Goal: Complete application form: Complete application form

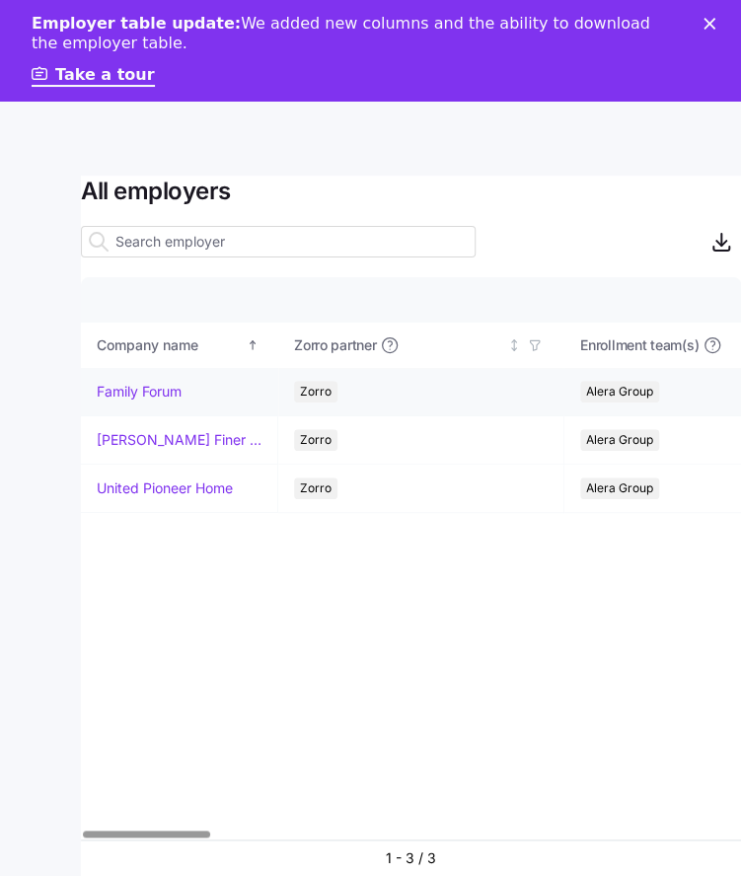
click at [159, 392] on link "Family Forum" at bounding box center [139, 392] width 85 height 20
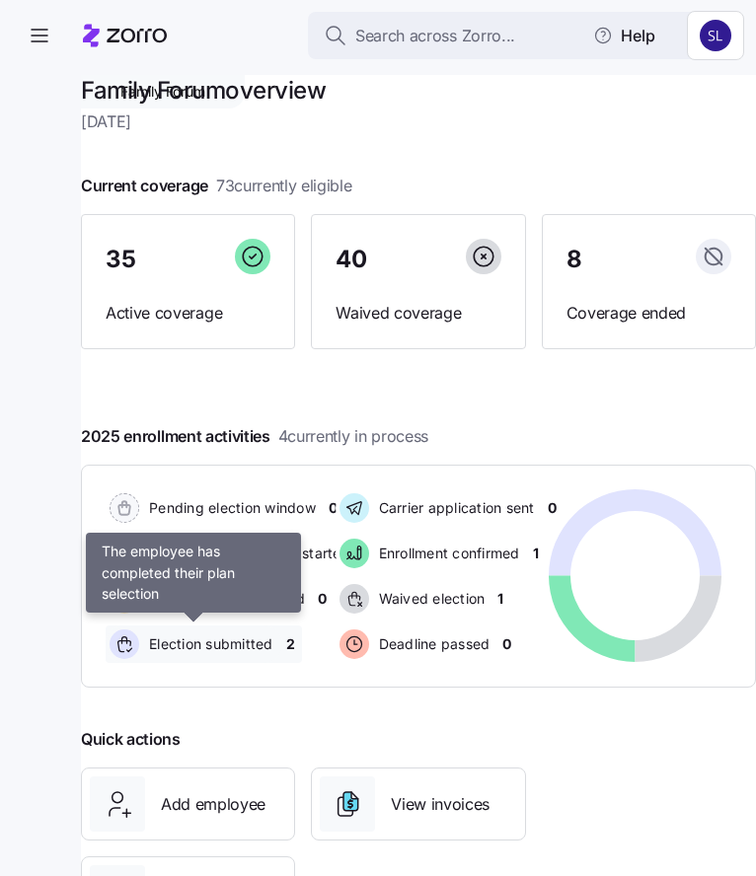
click at [199, 646] on span "Election submitted" at bounding box center [208, 645] width 130 height 20
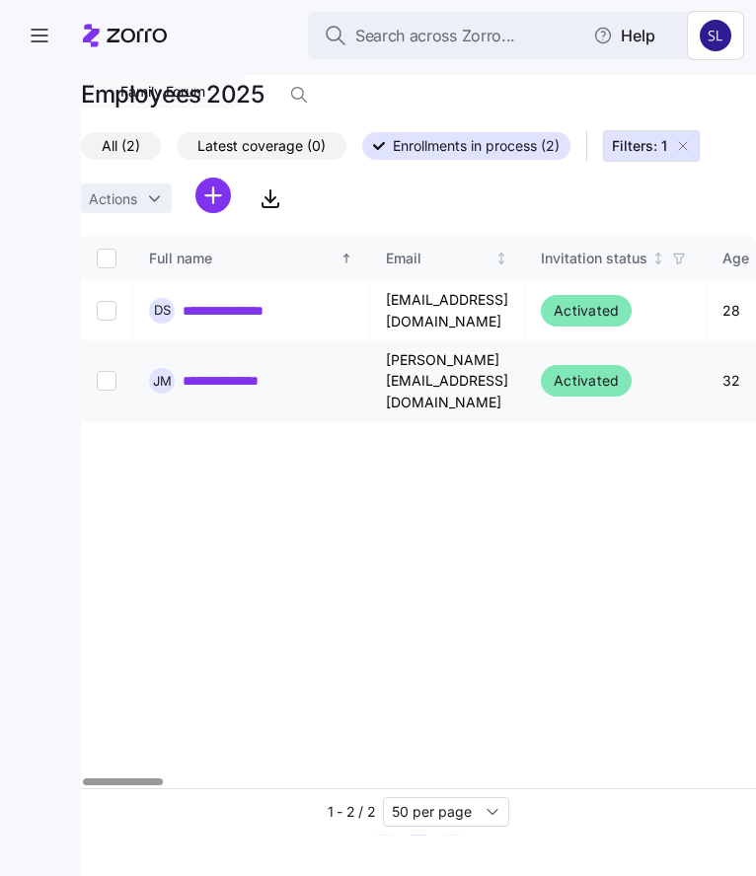
click at [227, 373] on link "**********" at bounding box center [238, 381] width 111 height 20
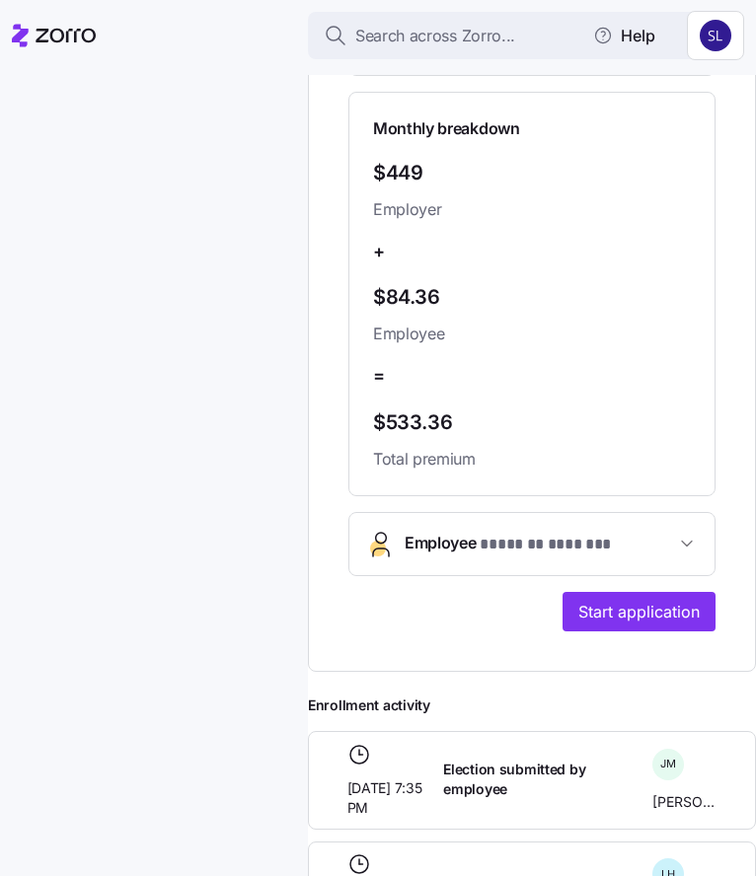
scroll to position [790, 0]
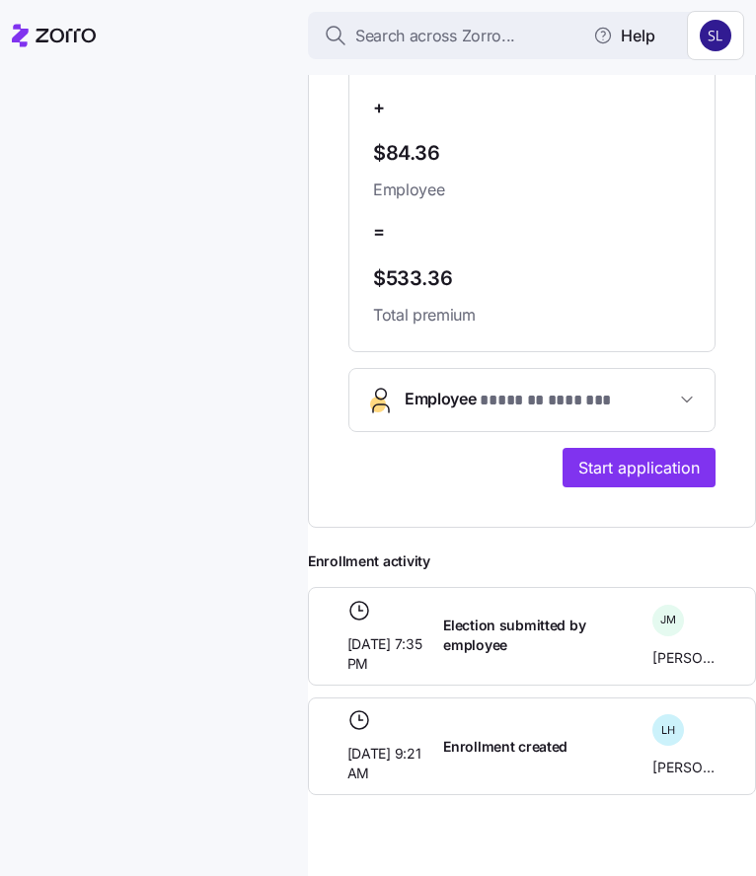
click at [503, 414] on span "* ******* ******* *" at bounding box center [546, 401] width 132 height 25
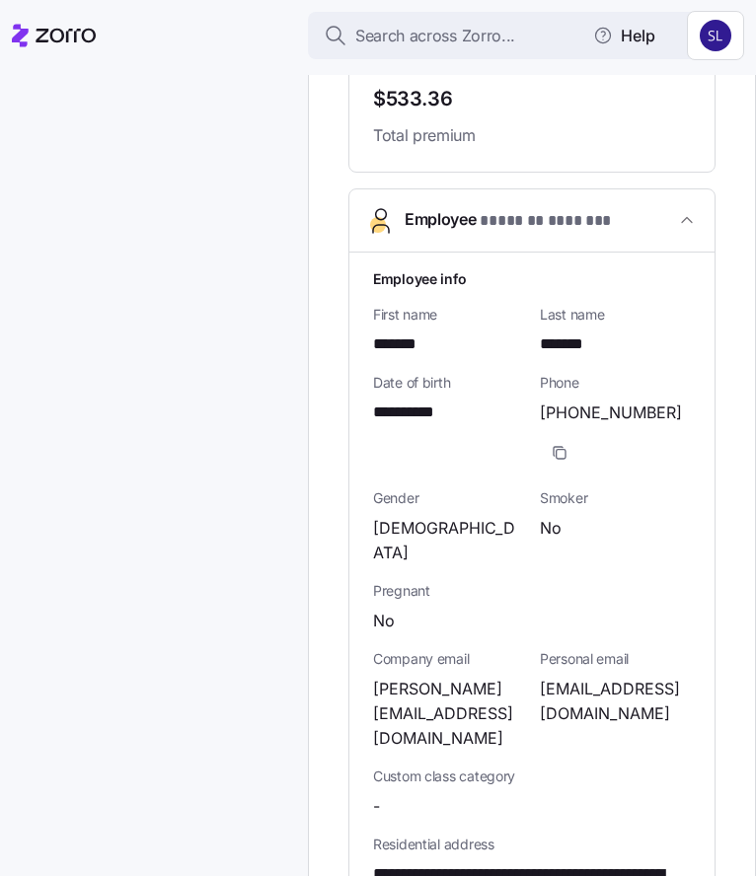
scroll to position [987, 0]
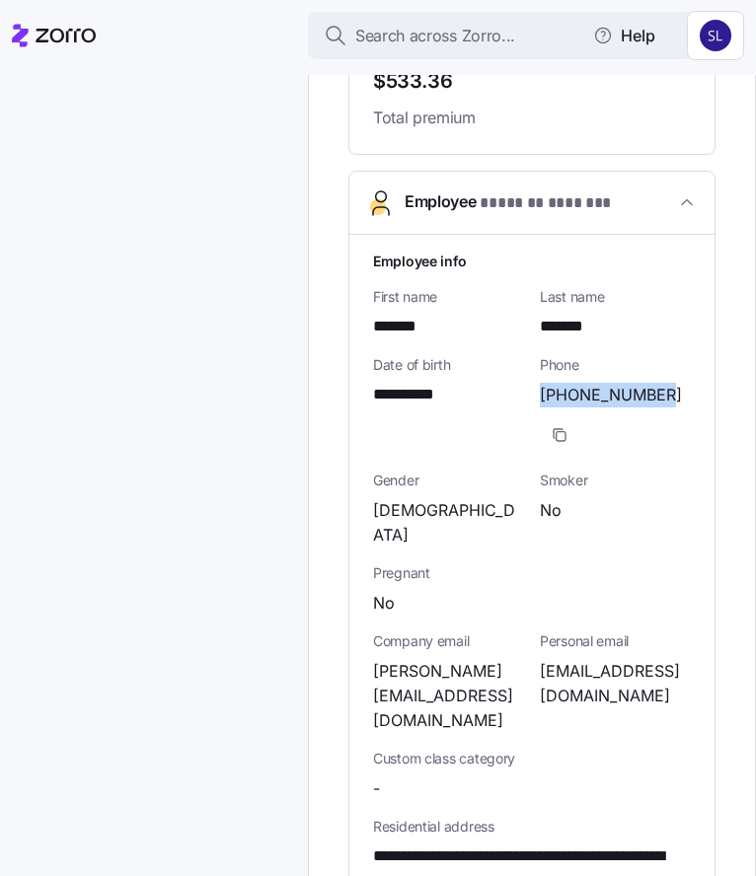
drag, startPoint x: 655, startPoint y: 415, endPoint x: 531, endPoint y: 415, distance: 124.4
click at [532, 415] on div "Phone [PHONE_NUMBER]" at bounding box center [615, 404] width 167 height 115
copy span "[PHONE_NUMBER]"
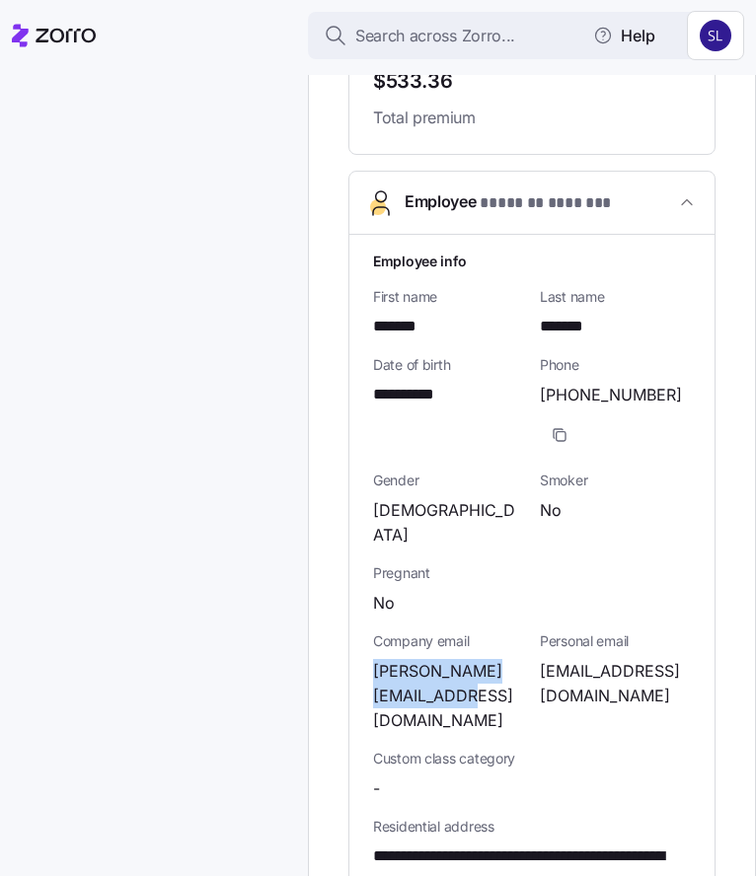
drag, startPoint x: 442, startPoint y: 699, endPoint x: 371, endPoint y: 662, distance: 79.9
click at [371, 662] on div "**********" at bounding box center [531, 819] width 365 height 1169
copy span "[PERSON_NAME][EMAIL_ADDRESS][DOMAIN_NAME]"
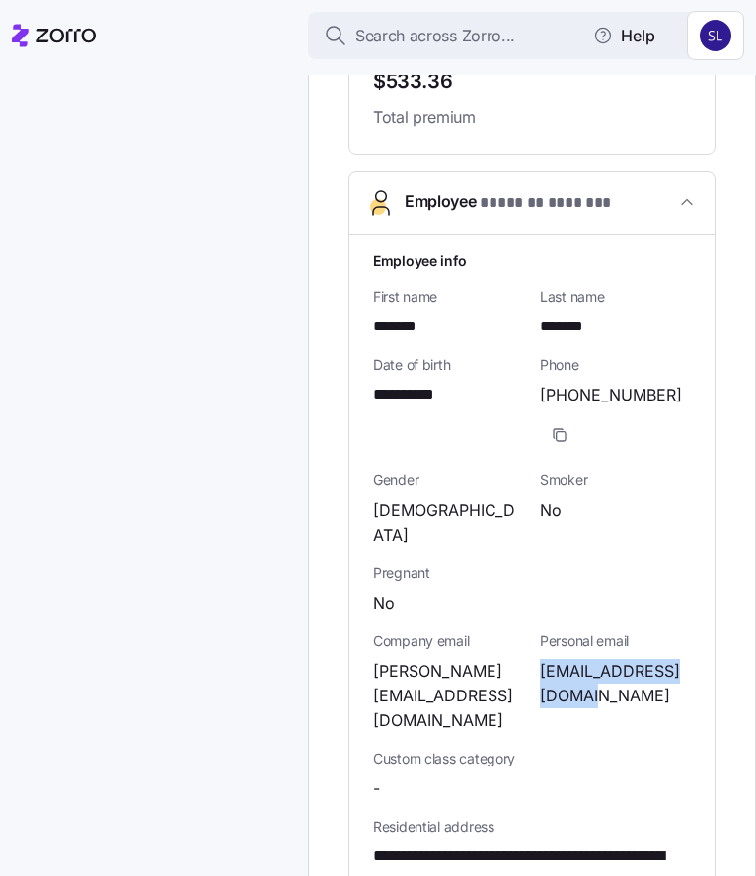
drag, startPoint x: 586, startPoint y: 696, endPoint x: 530, endPoint y: 666, distance: 63.6
click at [532, 666] on div "Personal email [EMAIL_ADDRESS][DOMAIN_NAME]" at bounding box center [615, 682] width 167 height 117
copy span "[EMAIL_ADDRESS][DOMAIN_NAME]"
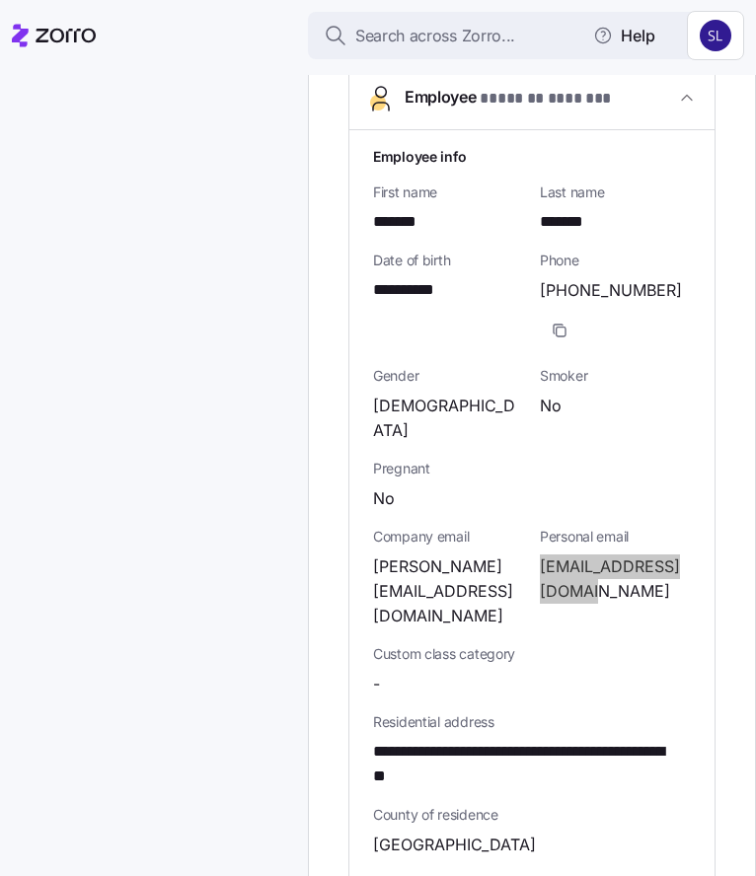
scroll to position [1283, 0]
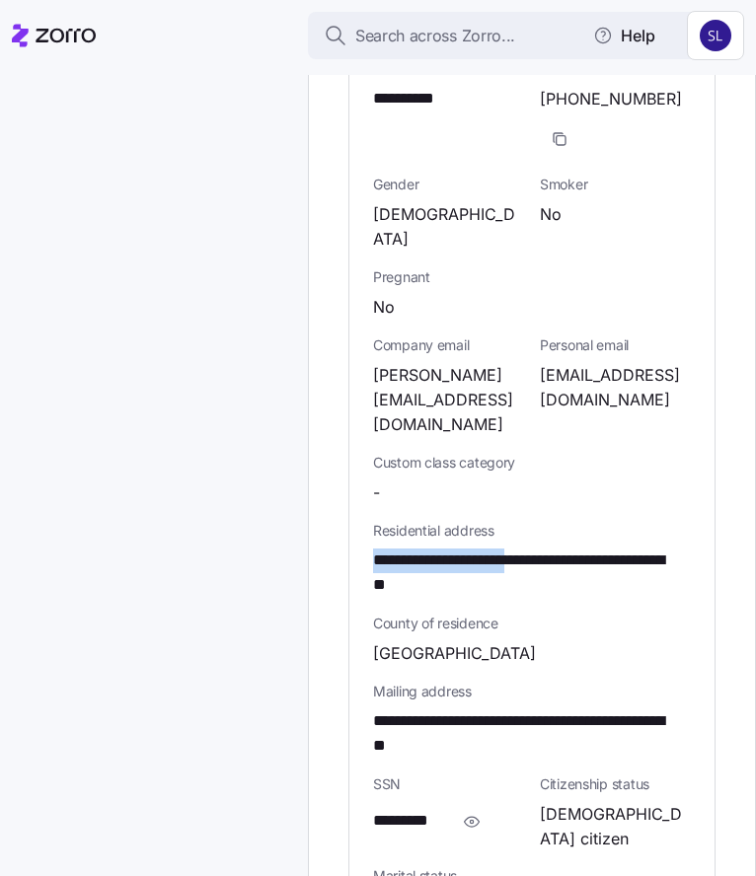
drag, startPoint x: 535, startPoint y: 534, endPoint x: 372, endPoint y: 538, distance: 162.9
click at [373, 549] on span "**********" at bounding box center [525, 573] width 304 height 49
copy span "**********"
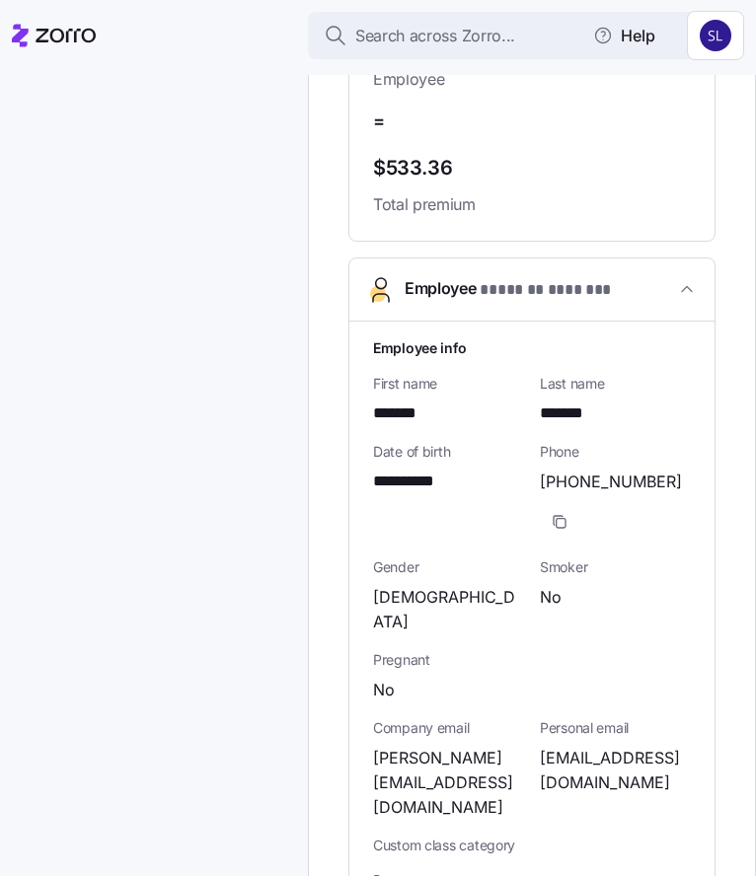
scroll to position [1144, 0]
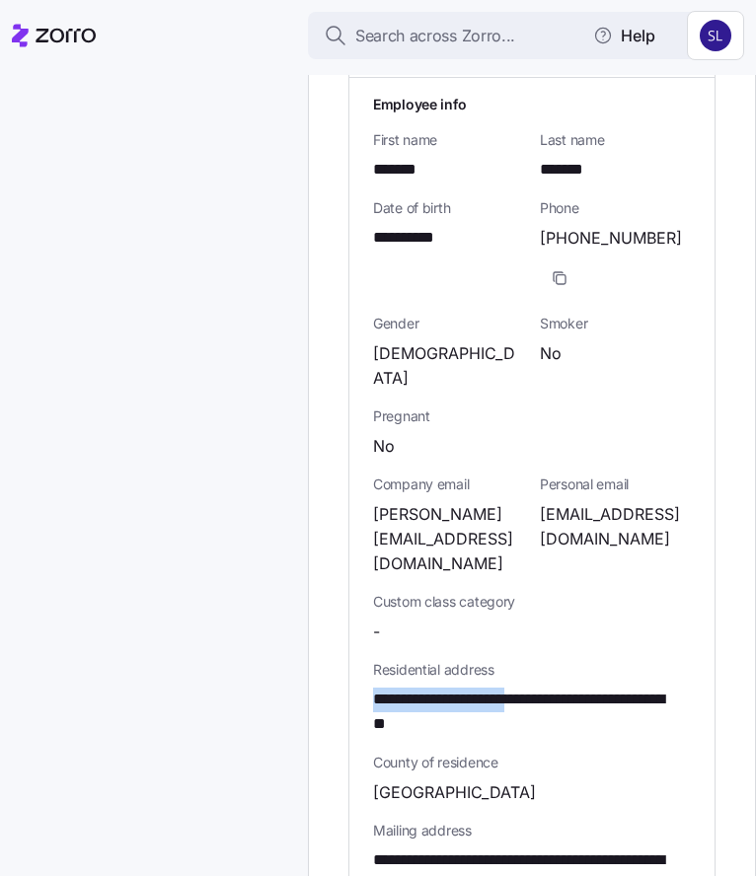
copy span "**********"
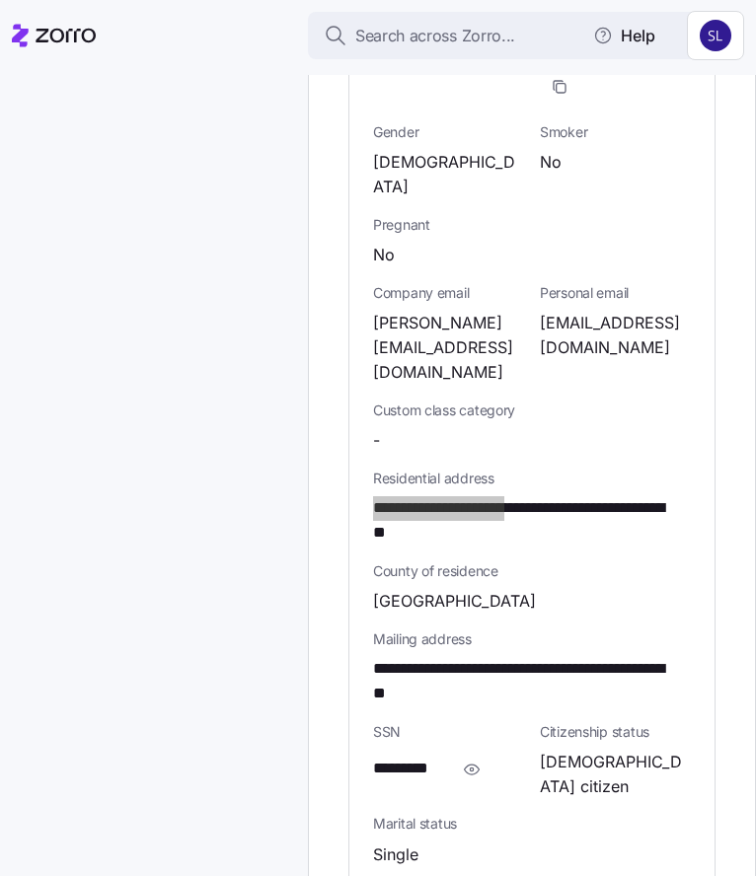
scroll to position [1341, 0]
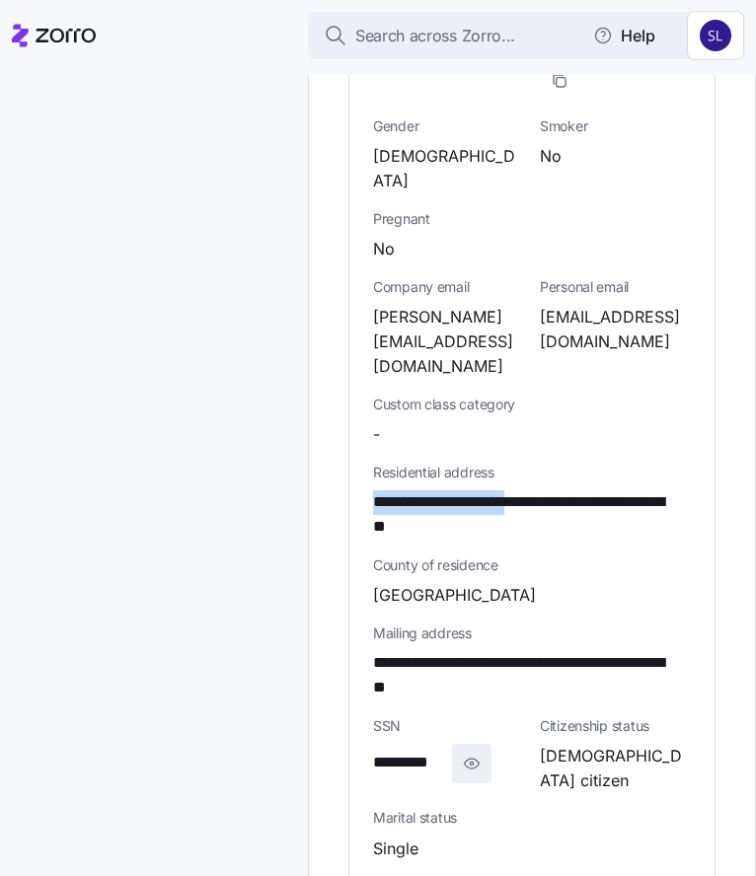
click at [466, 752] on icon "button" at bounding box center [472, 764] width 20 height 24
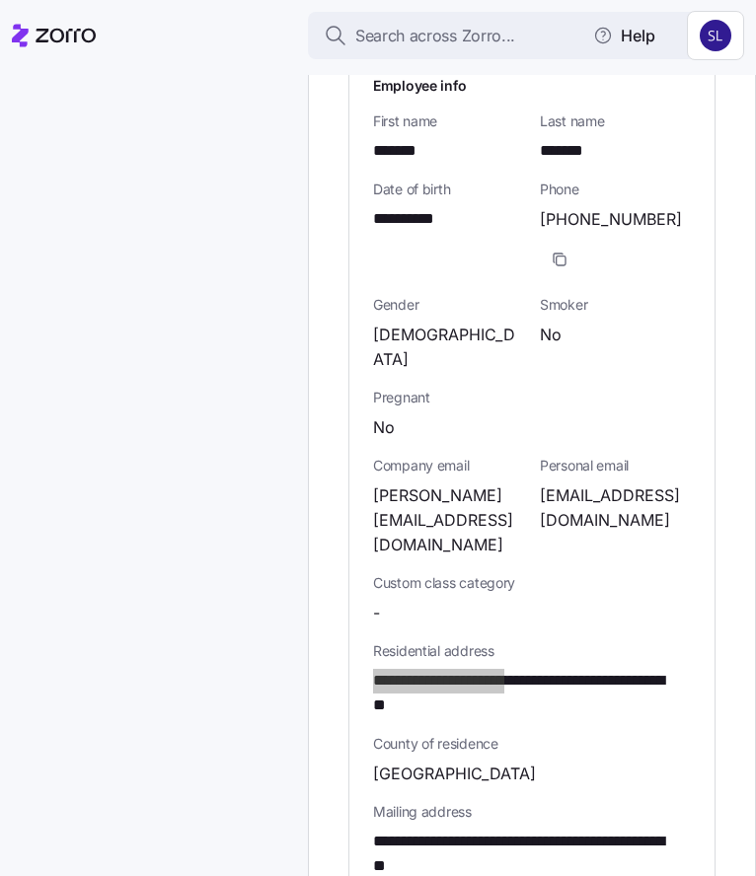
scroll to position [1144, 0]
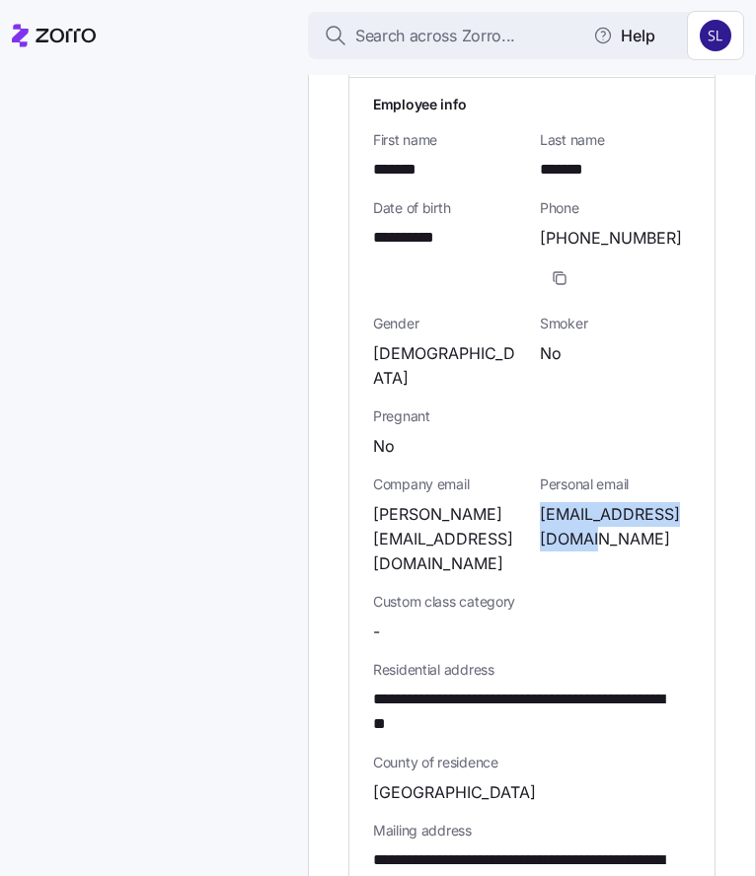
drag, startPoint x: 596, startPoint y: 540, endPoint x: 535, endPoint y: 504, distance: 70.8
click at [540, 504] on span "[EMAIL_ADDRESS][DOMAIN_NAME]" at bounding box center [615, 526] width 151 height 49
copy span "[EMAIL_ADDRESS][DOMAIN_NAME]"
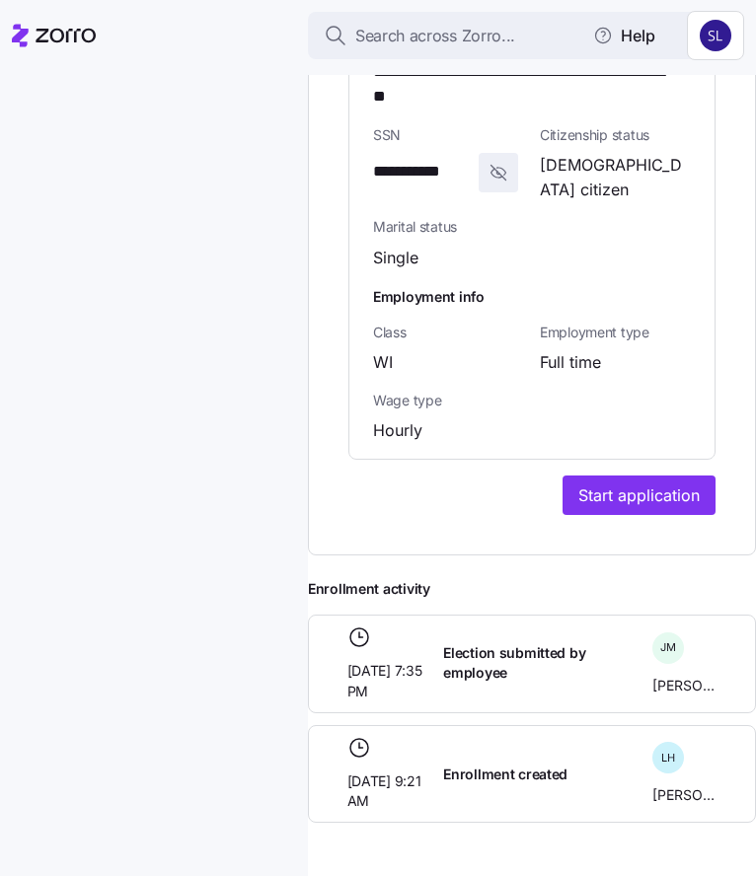
scroll to position [1933, 0]
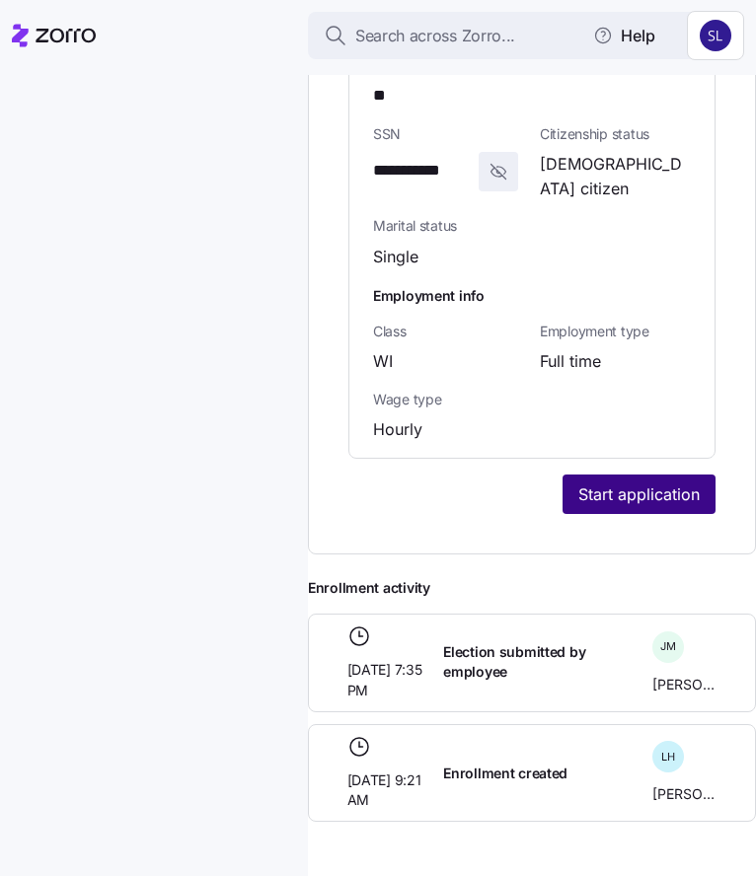
click at [613, 502] on button "Start application" at bounding box center [639, 494] width 153 height 39
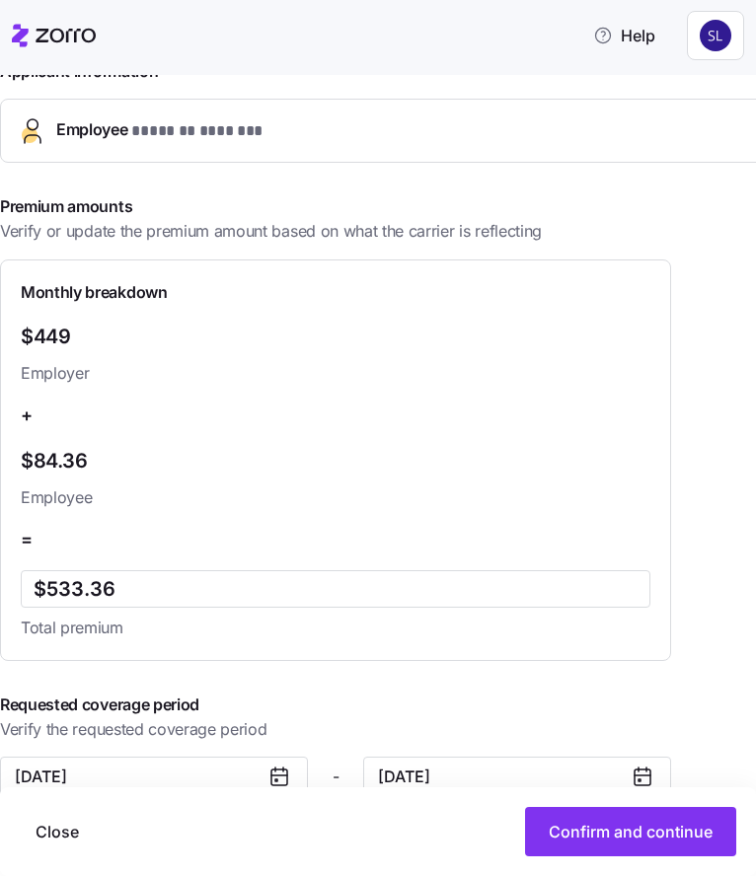
scroll to position [562, 0]
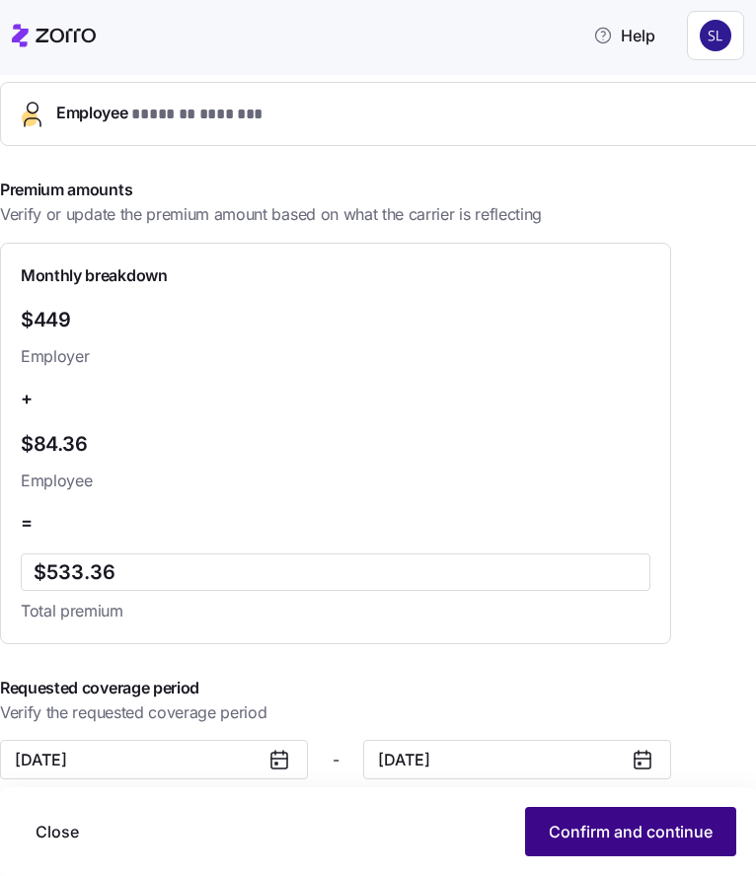
click at [607, 844] on button "Confirm and continue" at bounding box center [630, 831] width 211 height 49
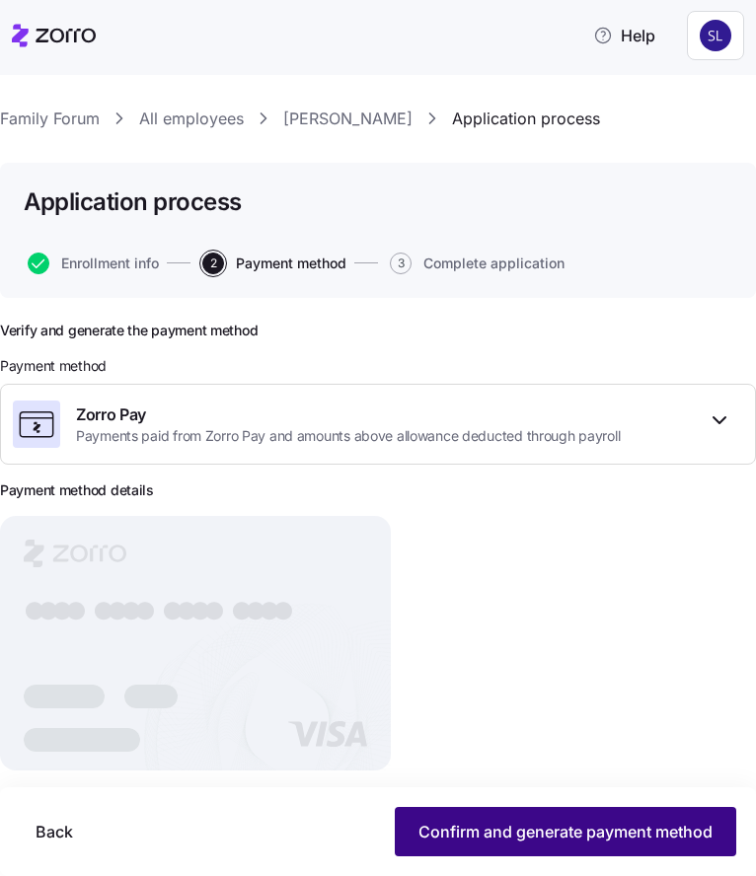
click at [484, 837] on span "Confirm and generate payment method" at bounding box center [565, 832] width 294 height 24
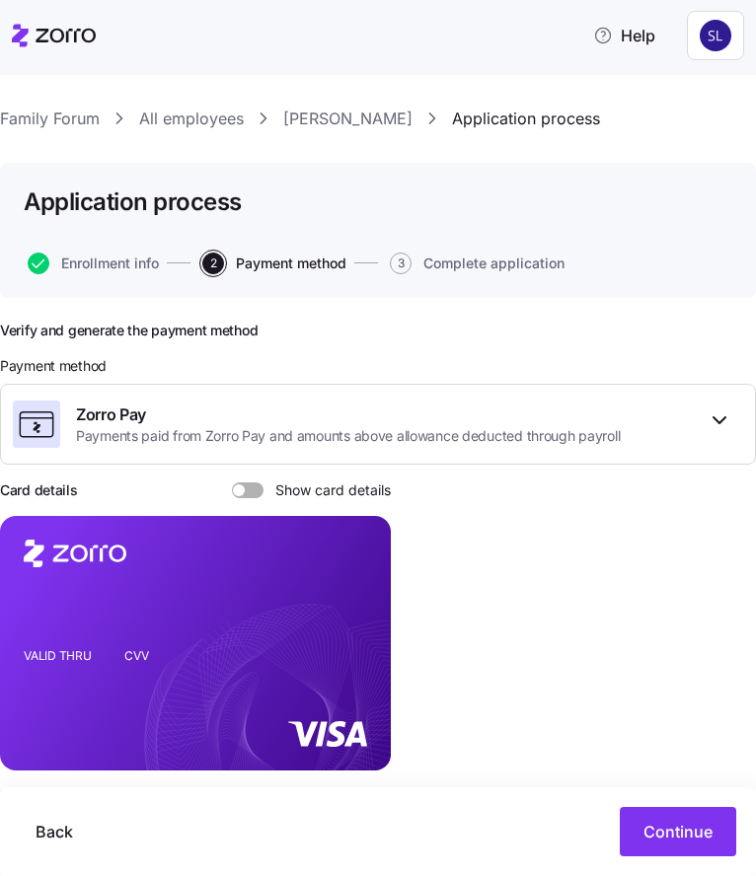
click at [261, 489] on span at bounding box center [255, 491] width 20 height 16
click at [232, 483] on input "Show card details" at bounding box center [232, 483] width 0 height 0
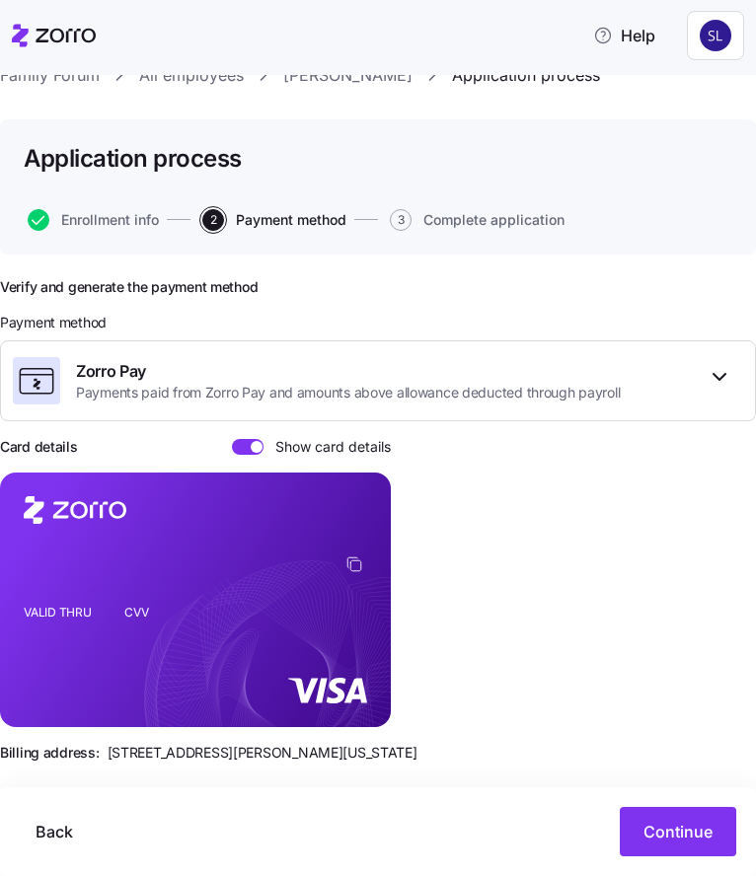
scroll to position [43, 0]
click at [678, 838] on span "Continue" at bounding box center [677, 832] width 69 height 24
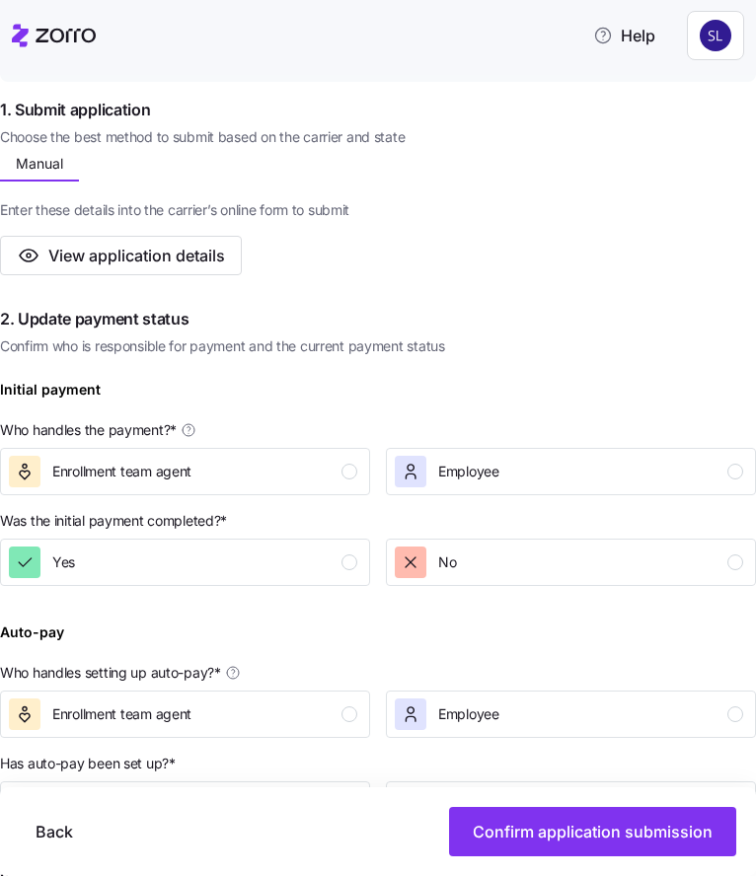
scroll to position [296, 0]
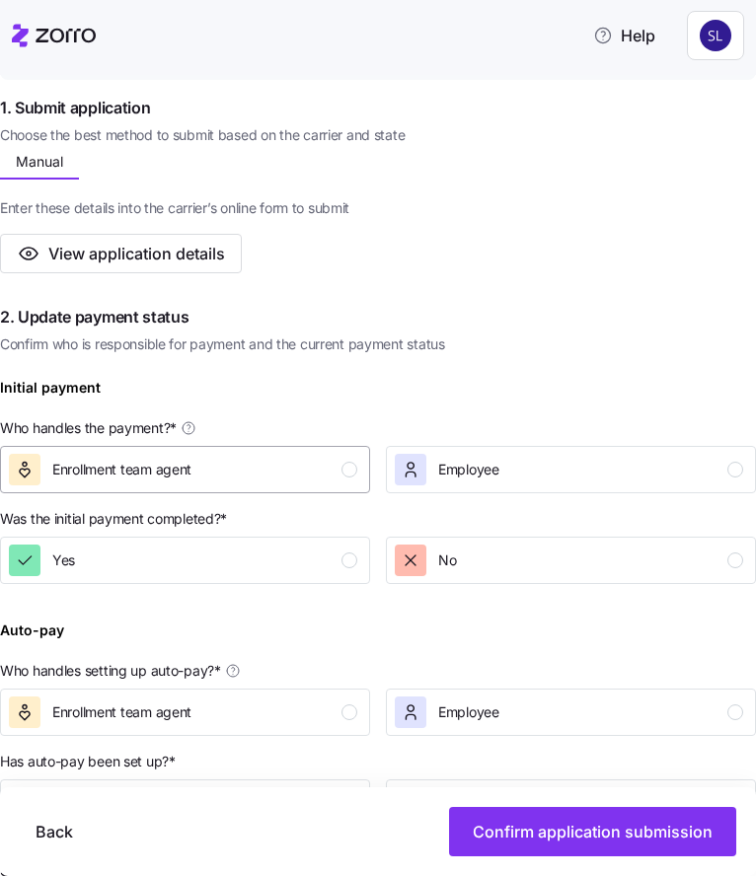
click at [179, 477] on span "Enrollment team agent" at bounding box center [121, 470] width 139 height 20
click at [172, 562] on div "Yes" at bounding box center [183, 561] width 348 height 32
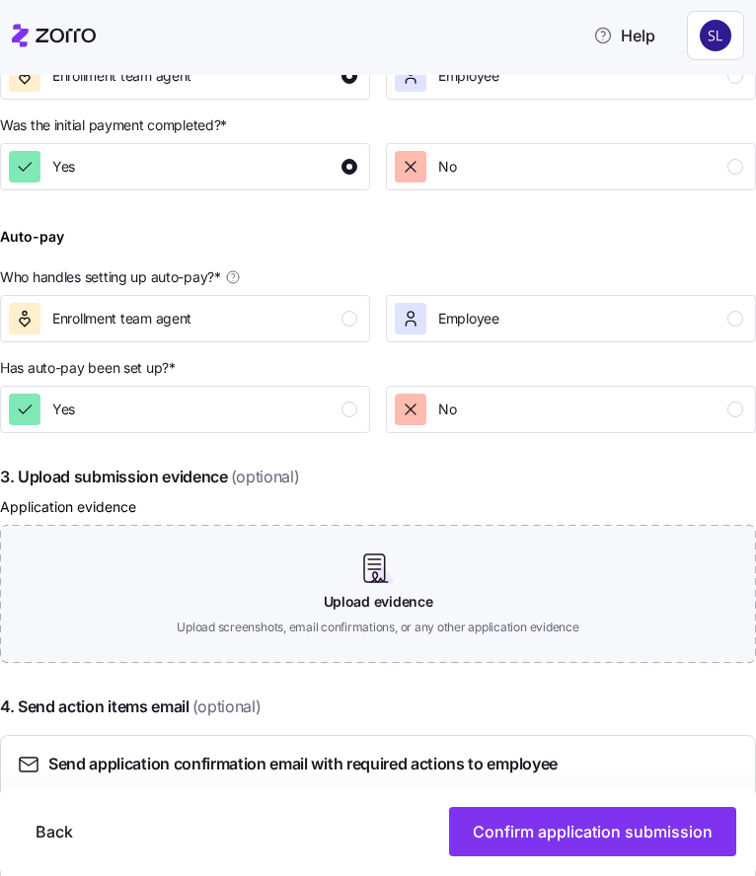
scroll to position [691, 0]
click at [502, 331] on div "Employee" at bounding box center [569, 318] width 348 height 32
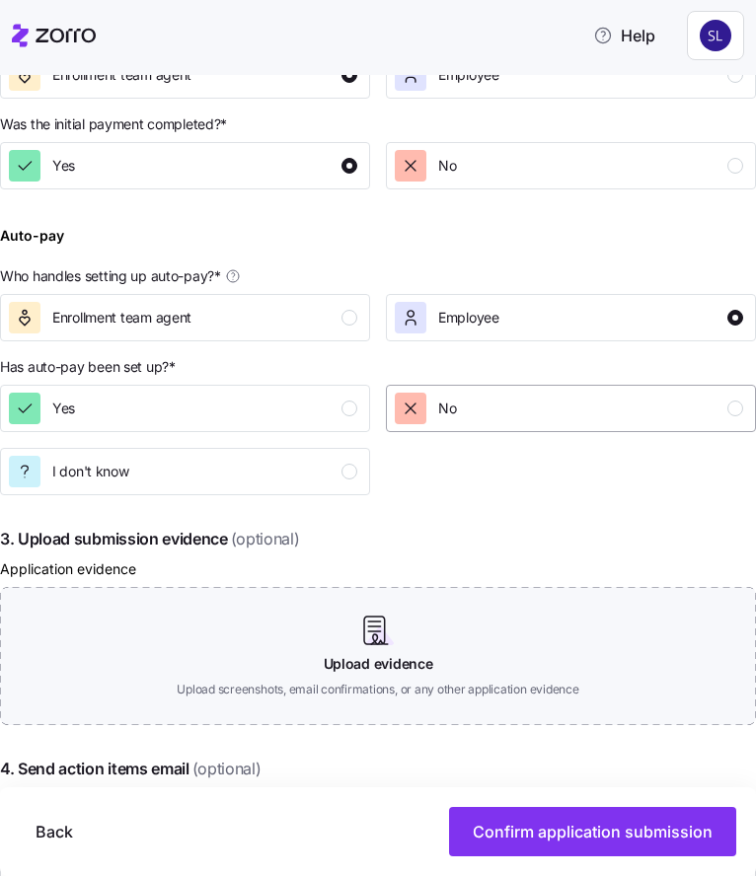
click at [460, 419] on div "No" at bounding box center [569, 409] width 348 height 32
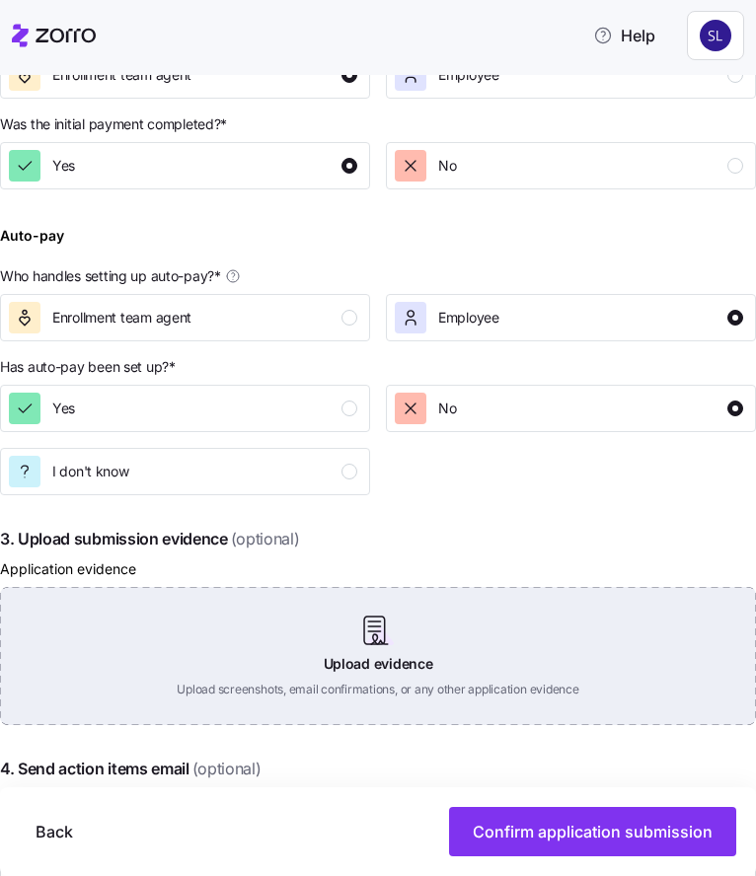
click at [358, 669] on div "Upload evidence Upload screenshots, email confirmations, or any other applicati…" at bounding box center [378, 656] width 756 height 138
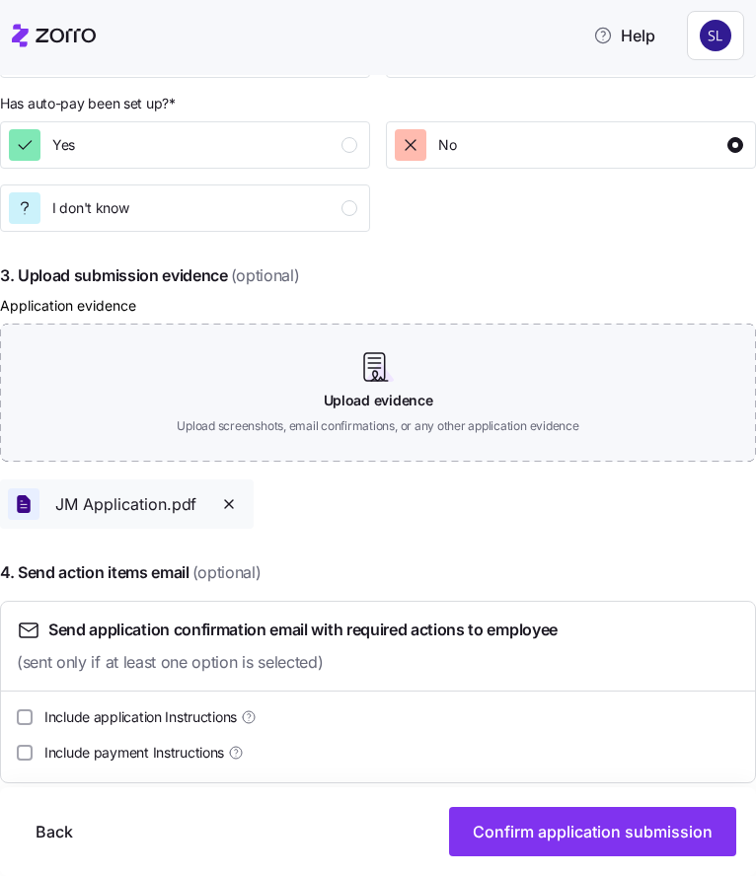
scroll to position [960, 0]
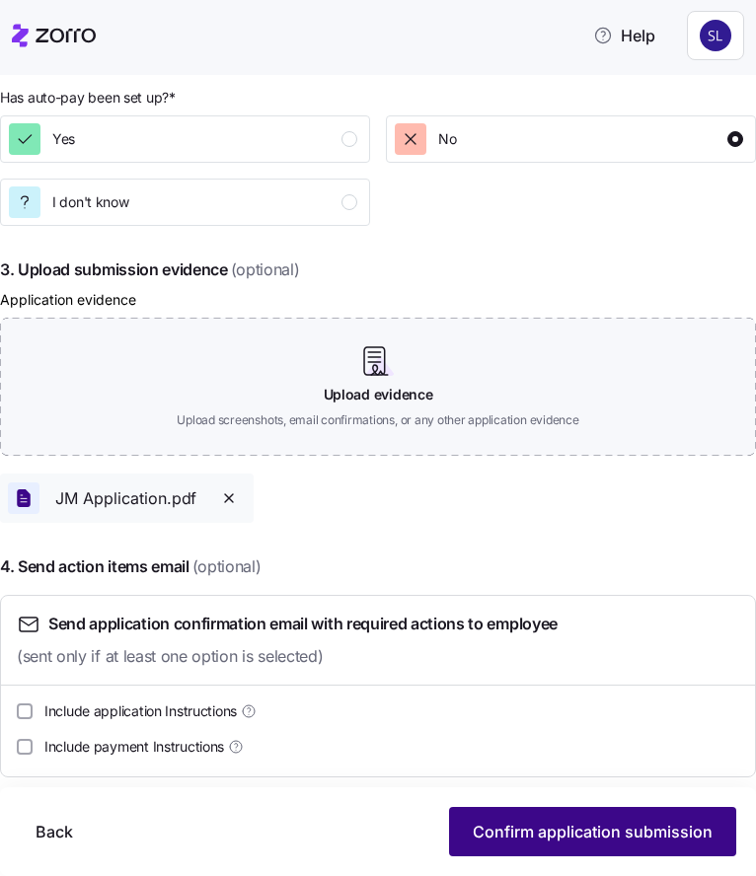
click at [519, 835] on span "Confirm application submission" at bounding box center [593, 832] width 240 height 24
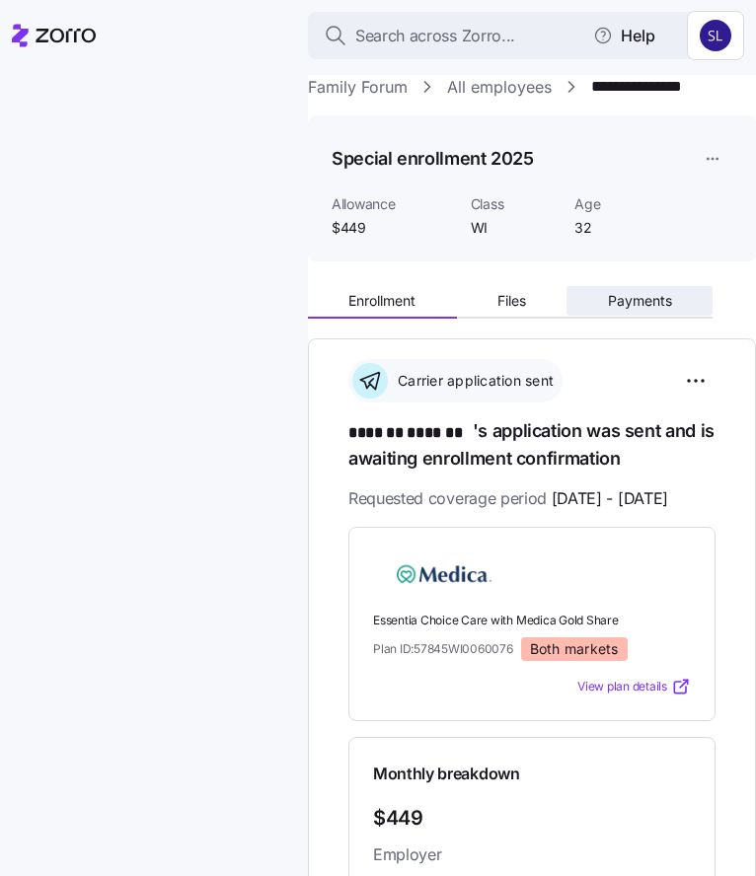
click at [643, 298] on span "Payments" at bounding box center [640, 301] width 64 height 14
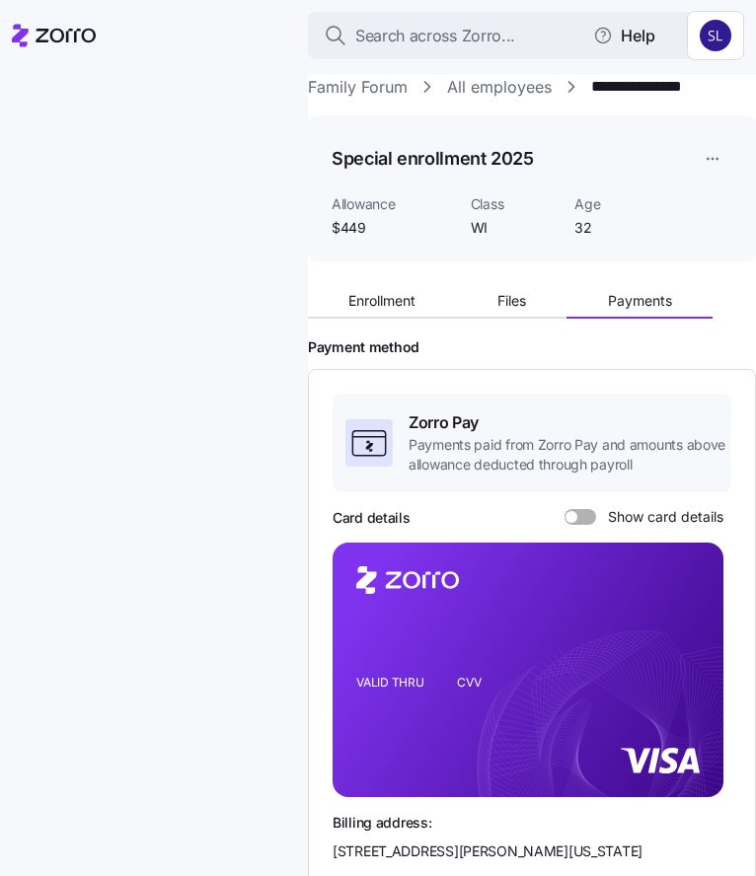
click at [584, 513] on span at bounding box center [587, 517] width 20 height 16
click at [565, 509] on input "Show card details" at bounding box center [565, 509] width 0 height 0
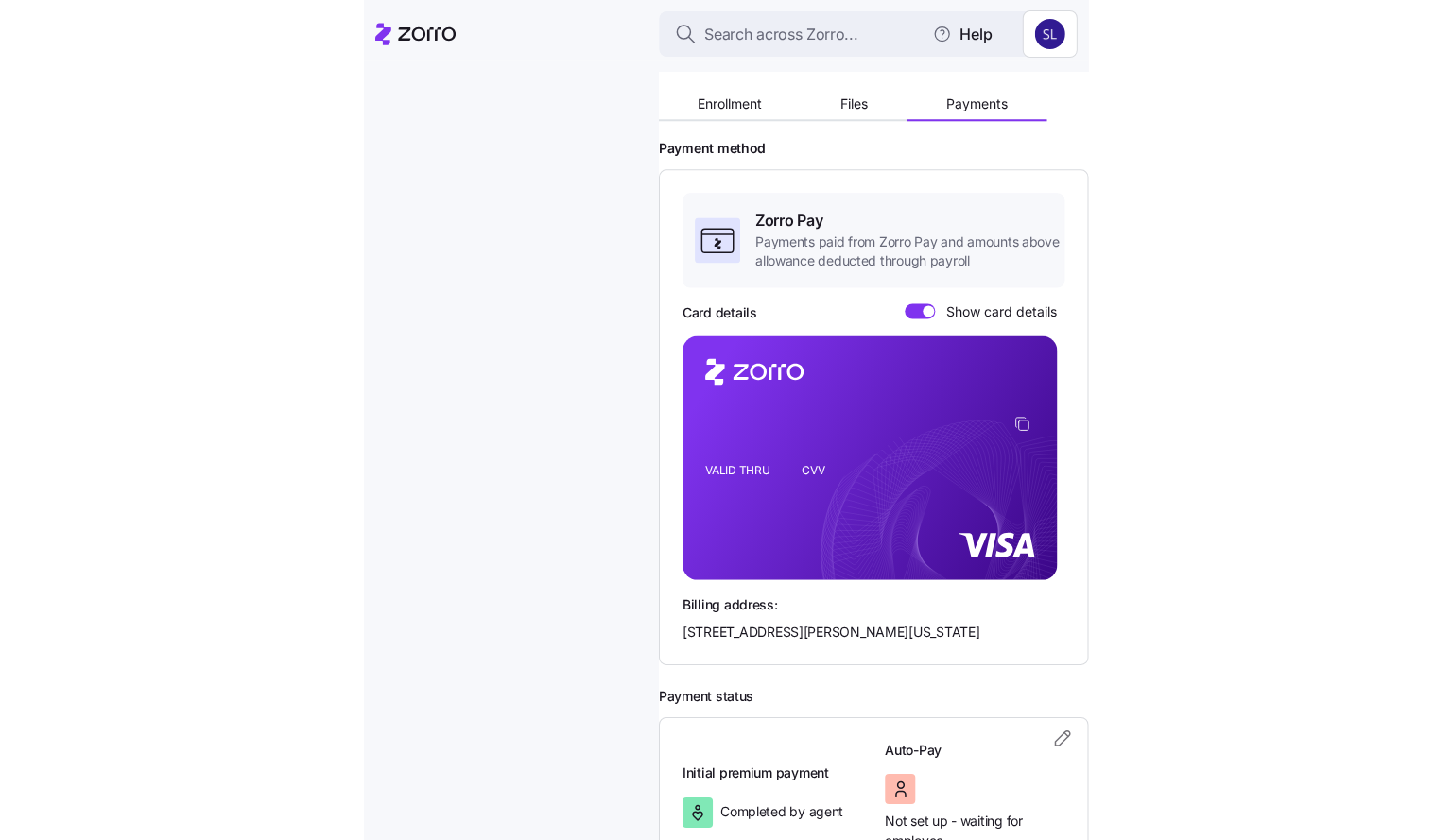
scroll to position [189, 0]
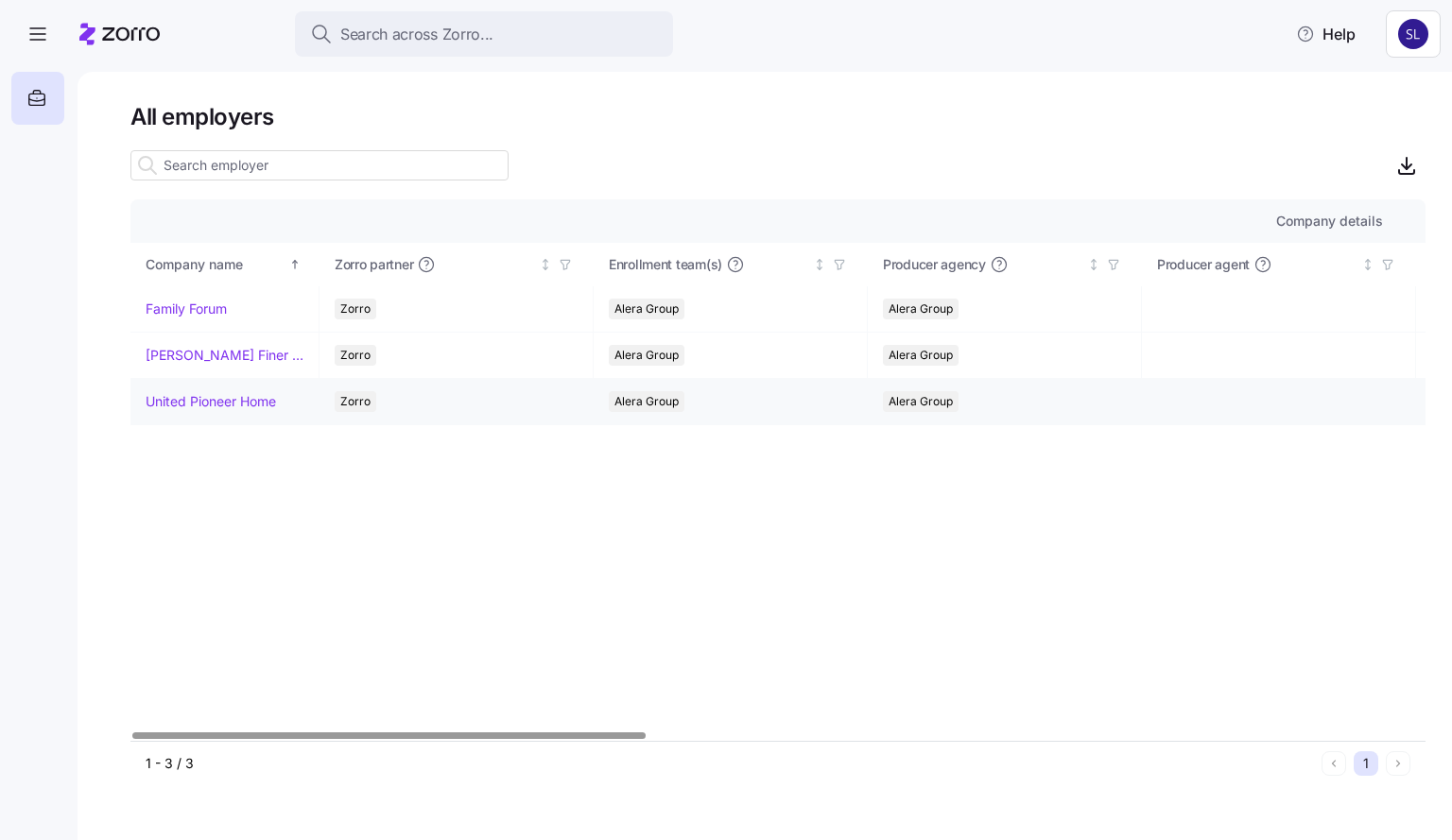
click at [181, 395] on link "United Pioneer Home" at bounding box center [211, 402] width 130 height 19
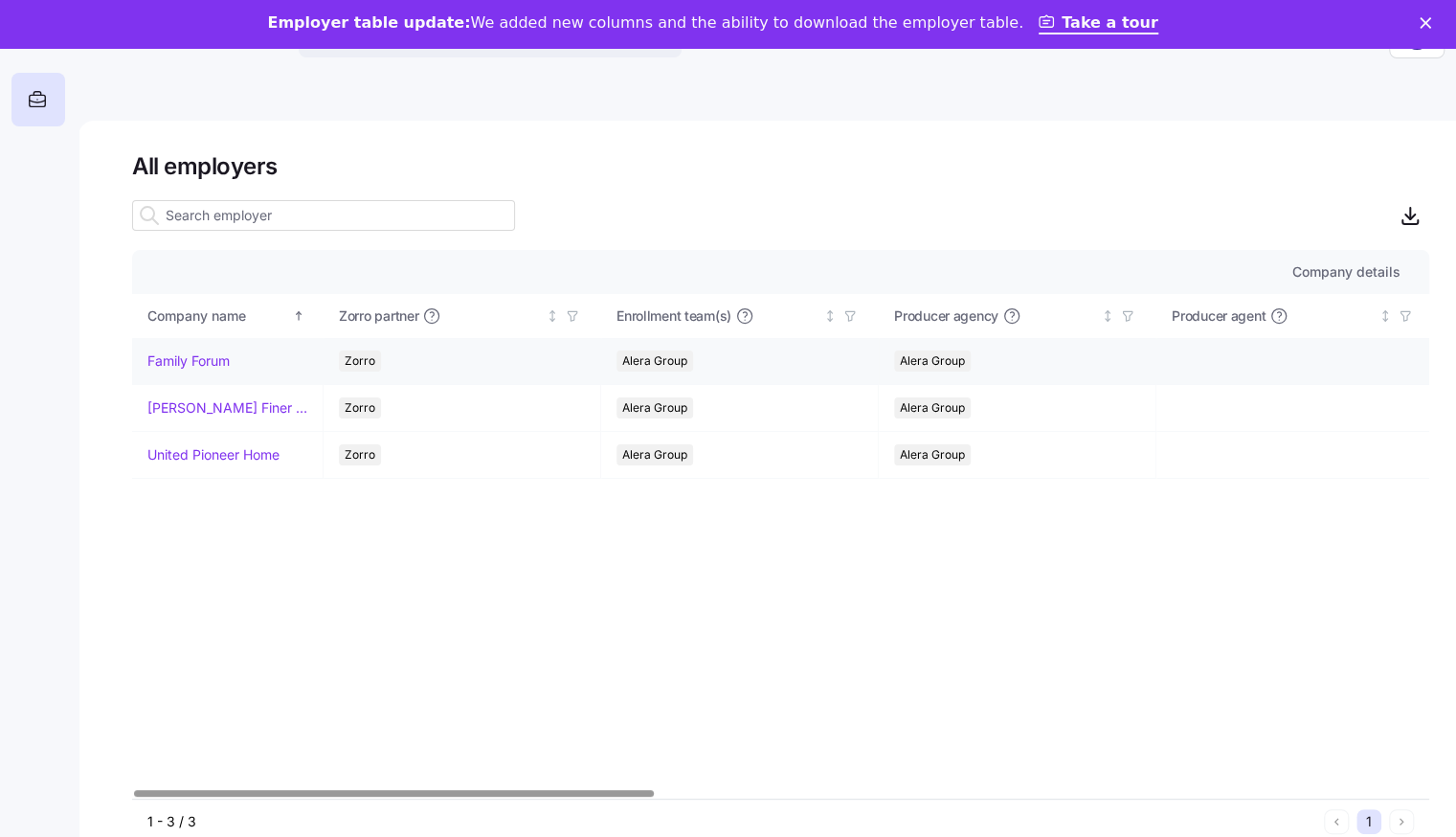
click at [199, 361] on link "Family Forum" at bounding box center [188, 361] width 82 height 19
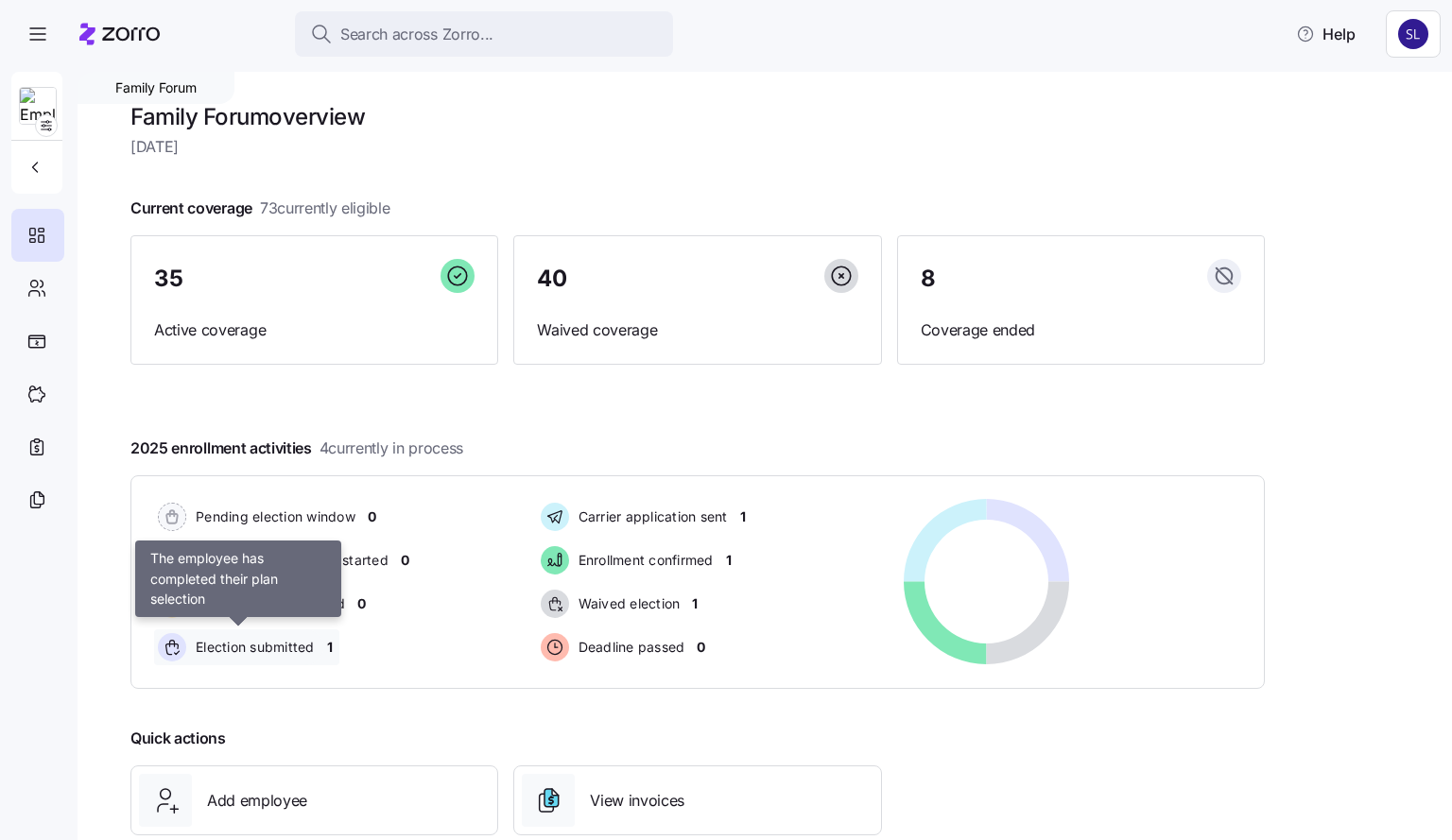
click at [273, 652] on span "Election submitted" at bounding box center [252, 647] width 125 height 19
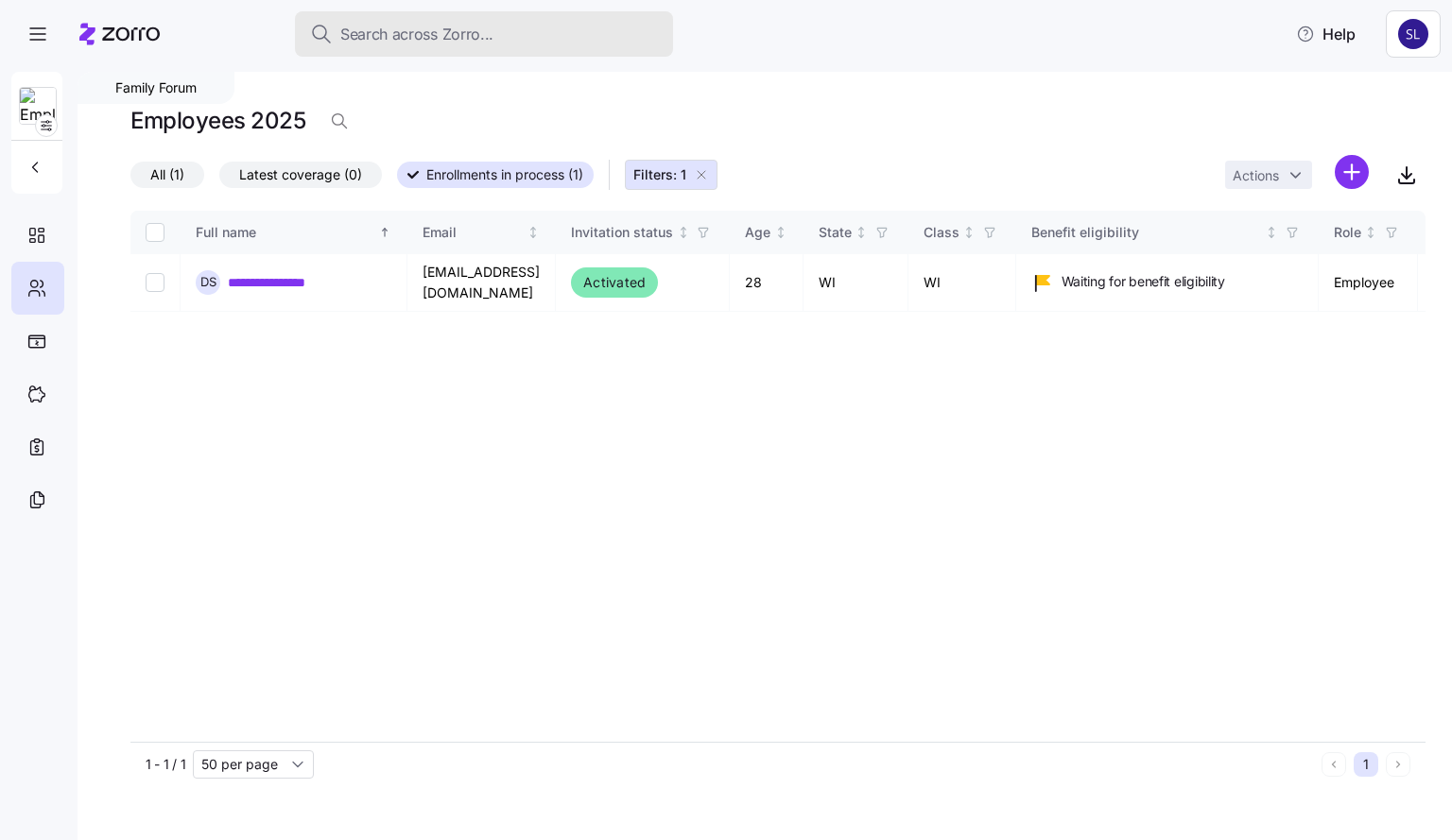
click at [378, 40] on span "Search across Zorro..." at bounding box center [417, 34] width 153 height 24
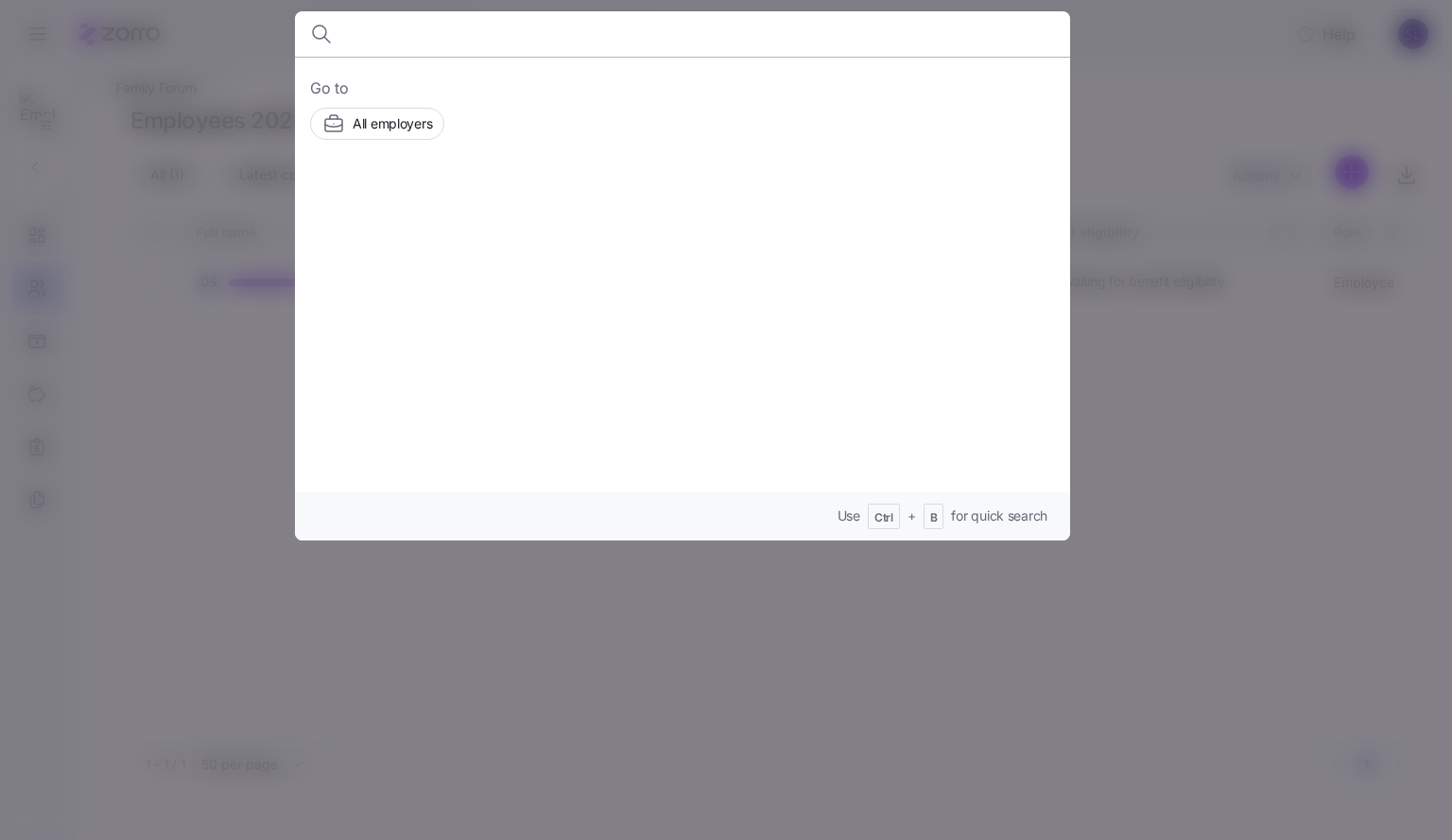
click at [257, 658] on div at bounding box center [726, 420] width 1452 height 840
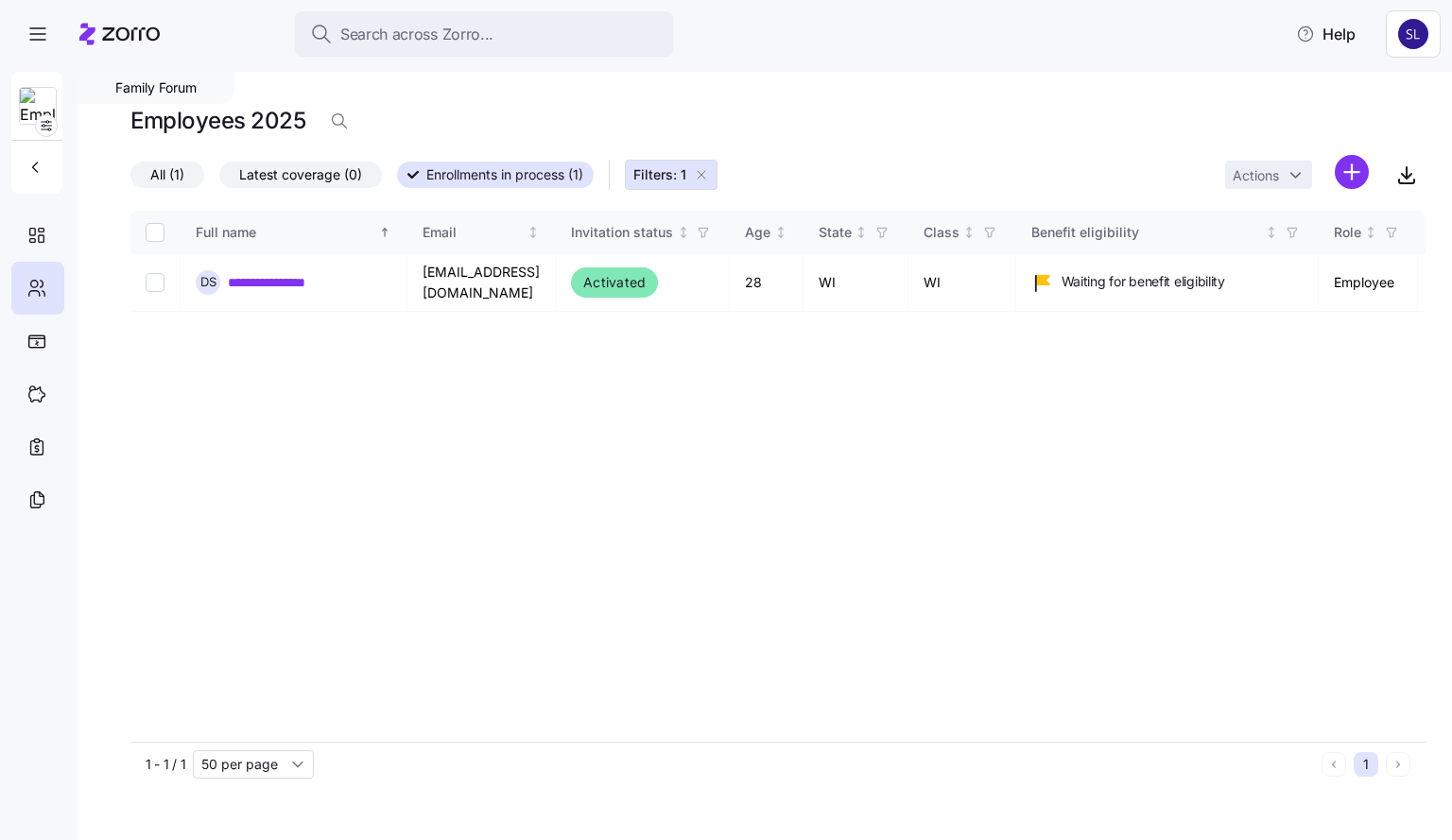
click at [709, 178] on button "Filters: 1" at bounding box center [670, 175] width 93 height 31
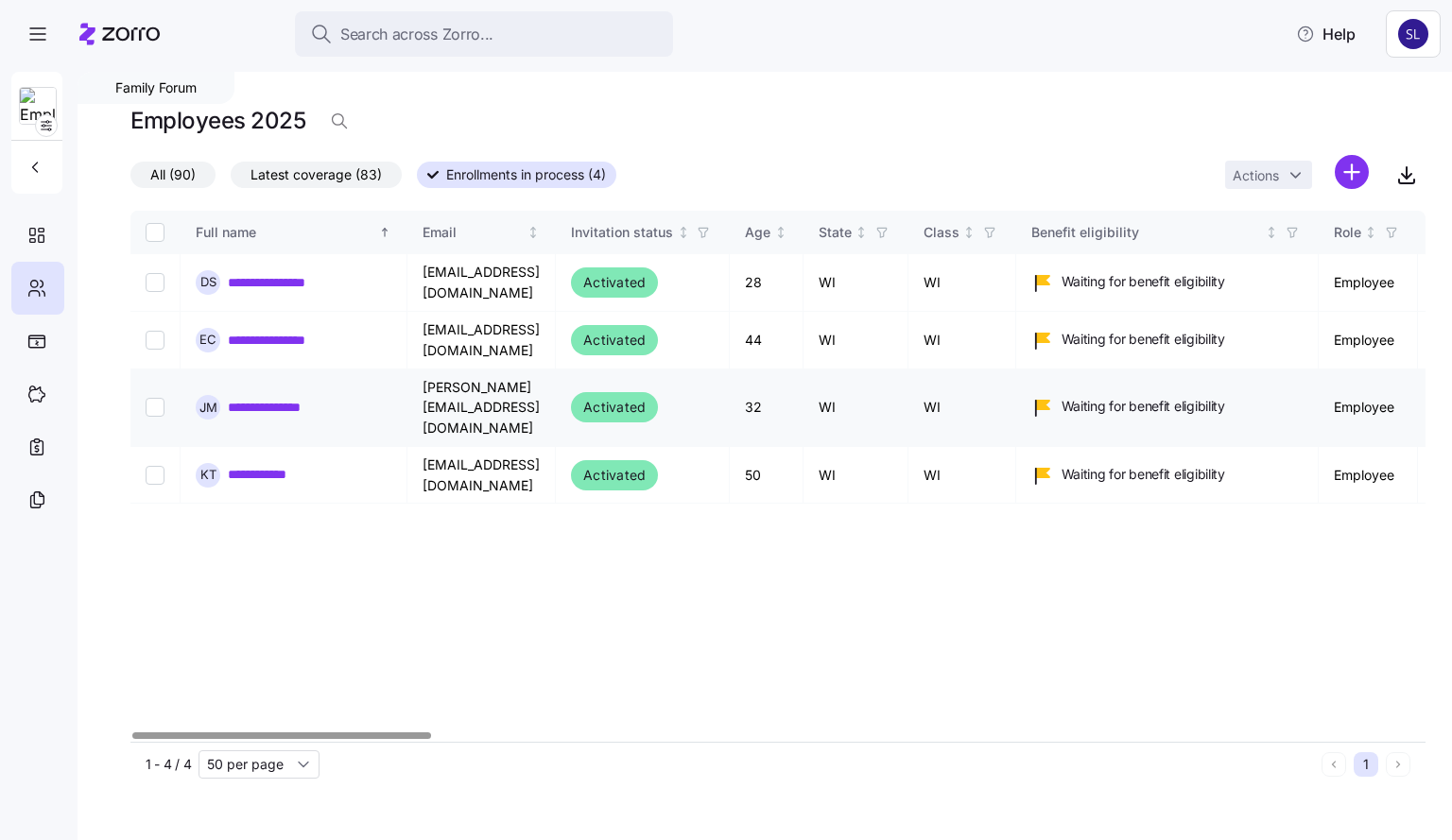
click at [276, 397] on link "**********" at bounding box center [281, 407] width 106 height 19
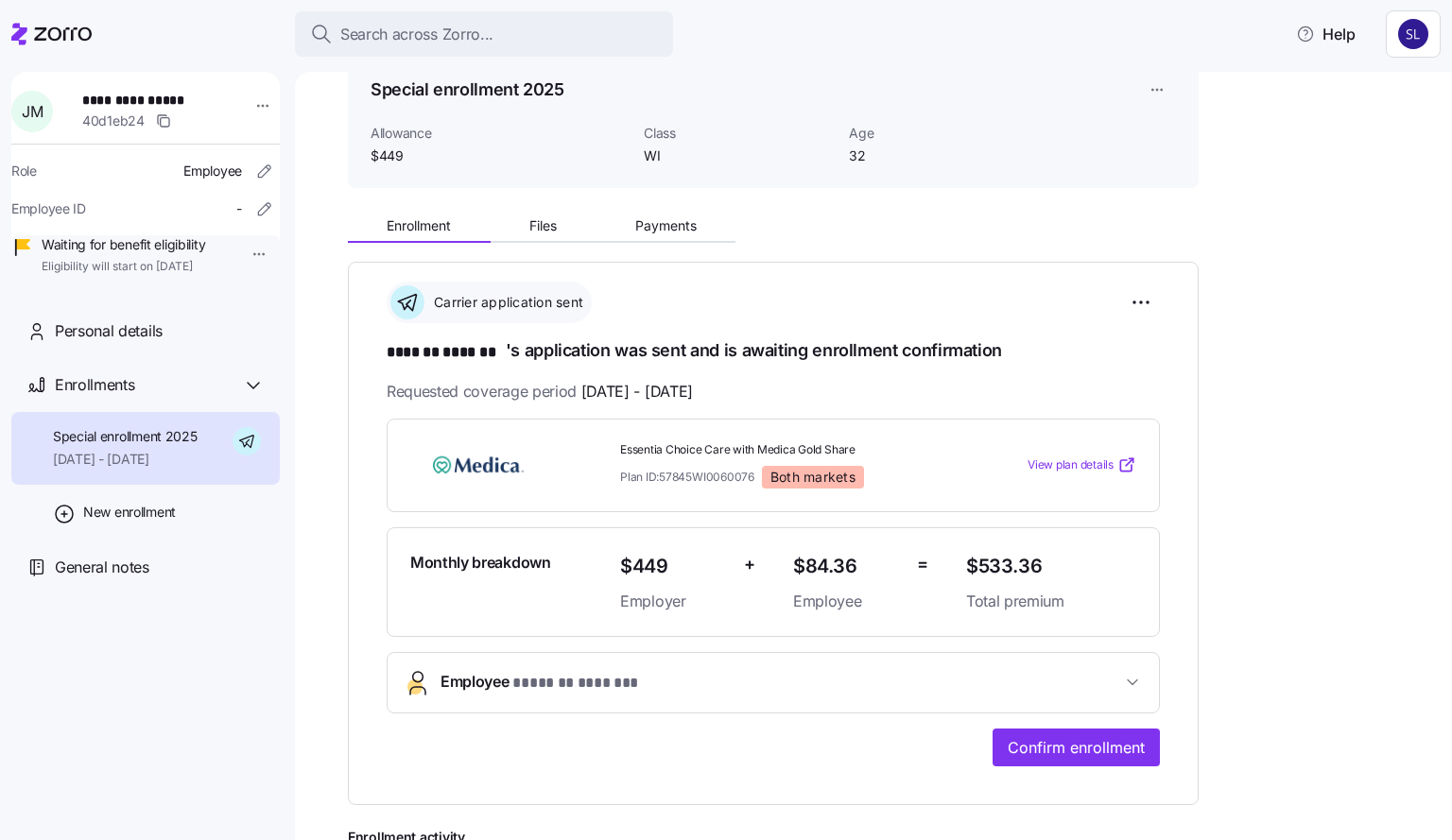
scroll to position [95, 0]
